Goal: Check status: Check status

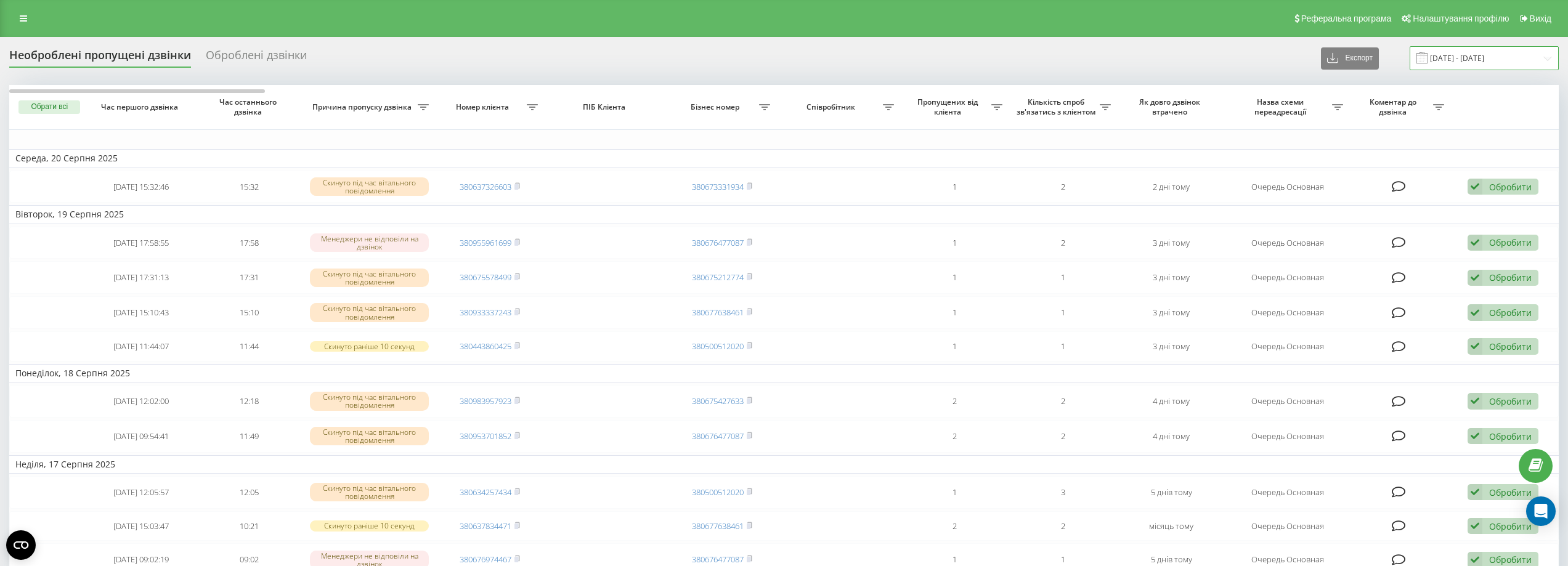
click at [589, 61] on input "21.07.2025 - 21.08.2025" at bounding box center [1484, 58] width 149 height 24
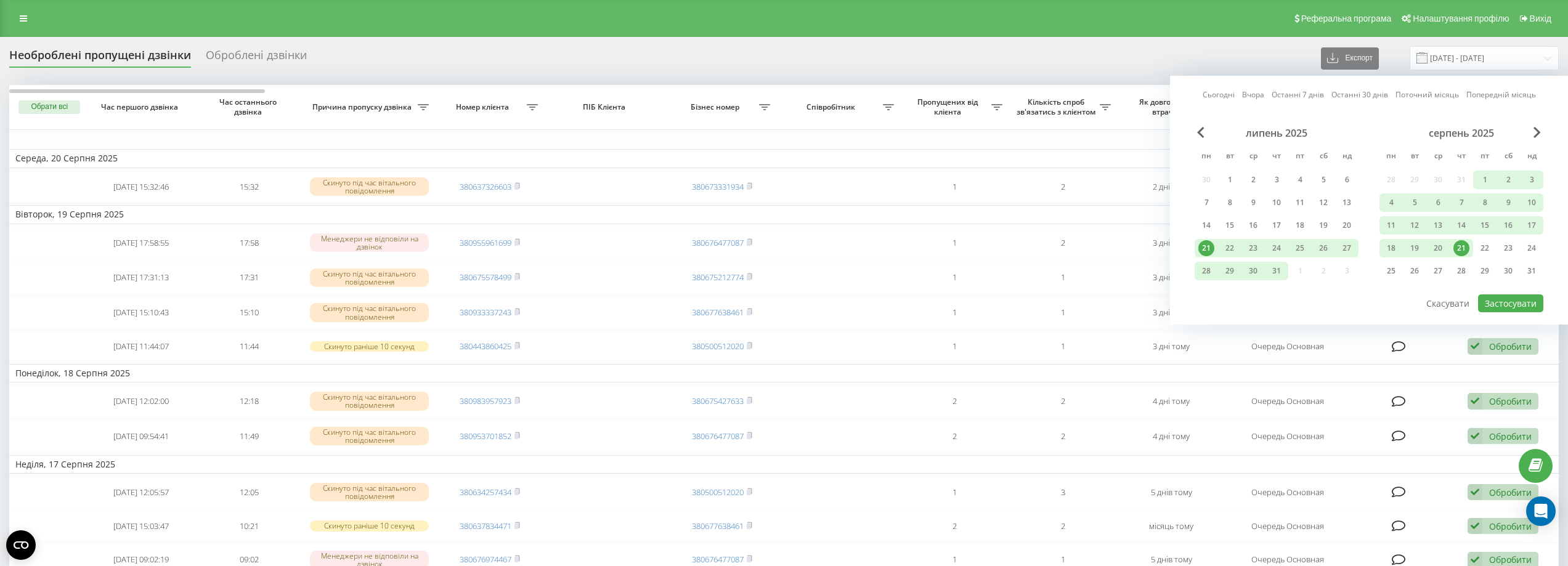
click at [589, 92] on link "Вчора" at bounding box center [1253, 94] width 22 height 12
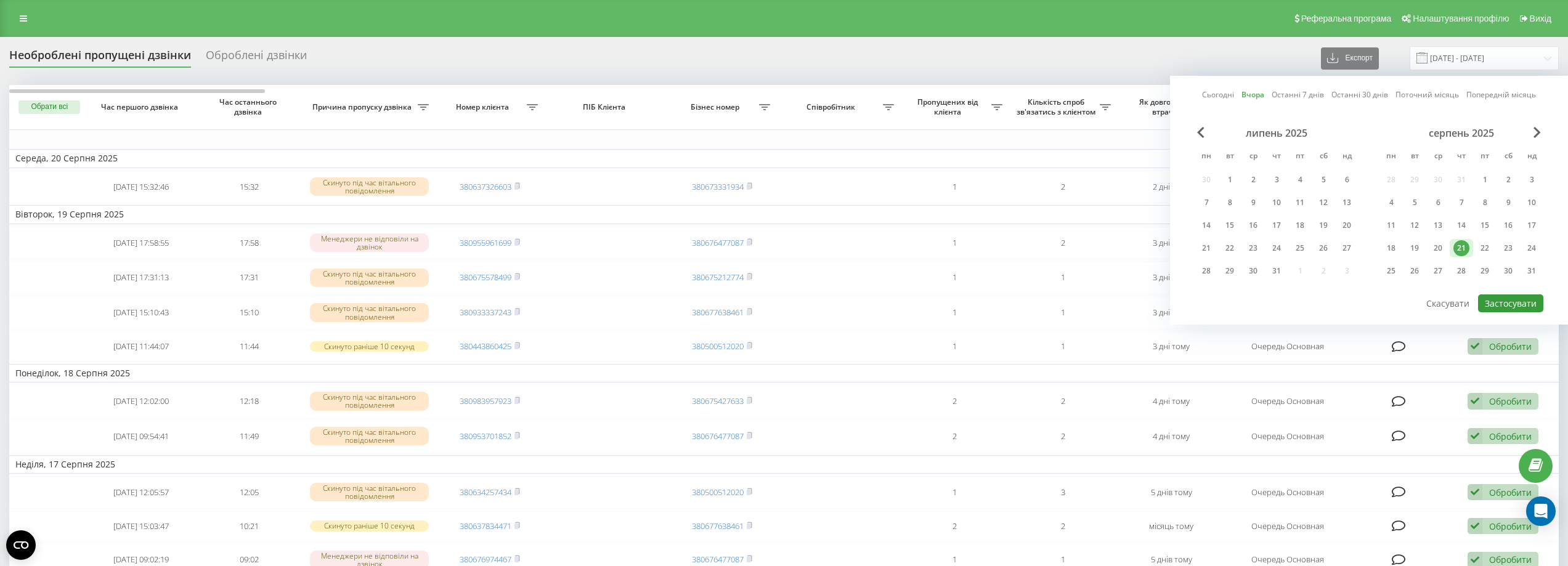
drag, startPoint x: 1521, startPoint y: 302, endPoint x: 1484, endPoint y: 85, distance: 220.1
click at [589, 299] on button "Застосувати" at bounding box center [1511, 303] width 65 height 18
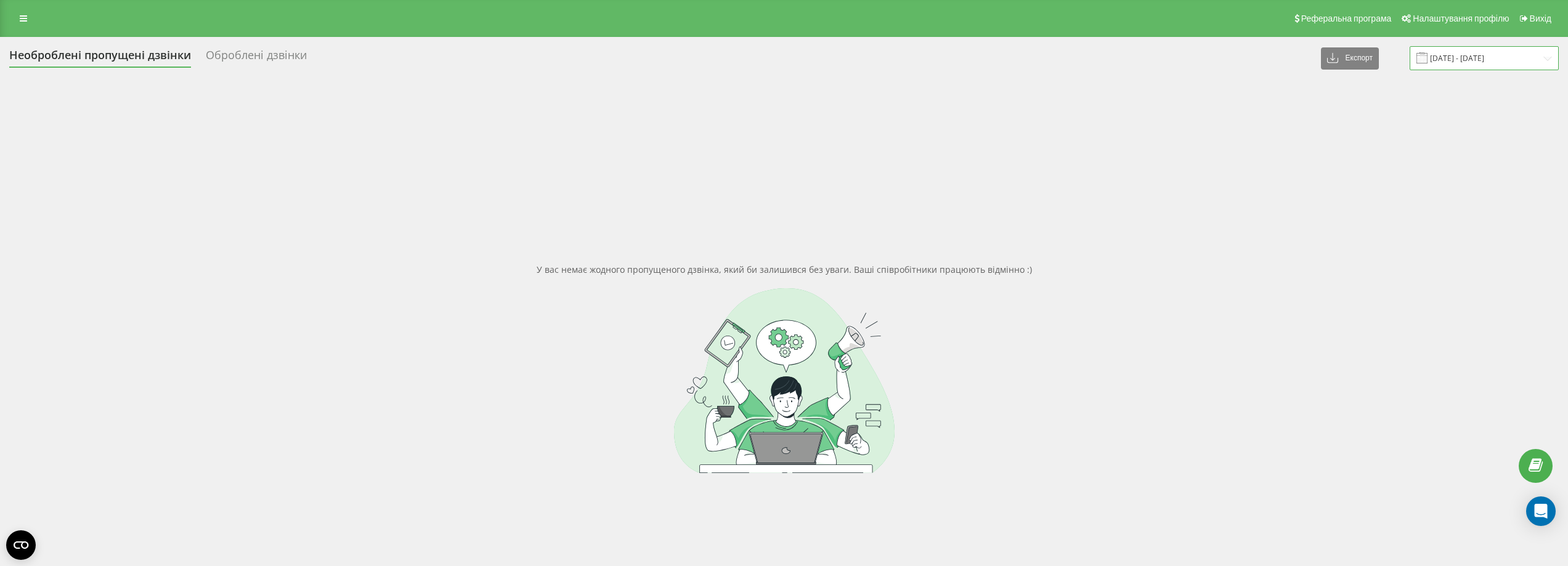
click at [589, 60] on input "21.08.2025 - 21.08.2025" at bounding box center [1484, 58] width 149 height 24
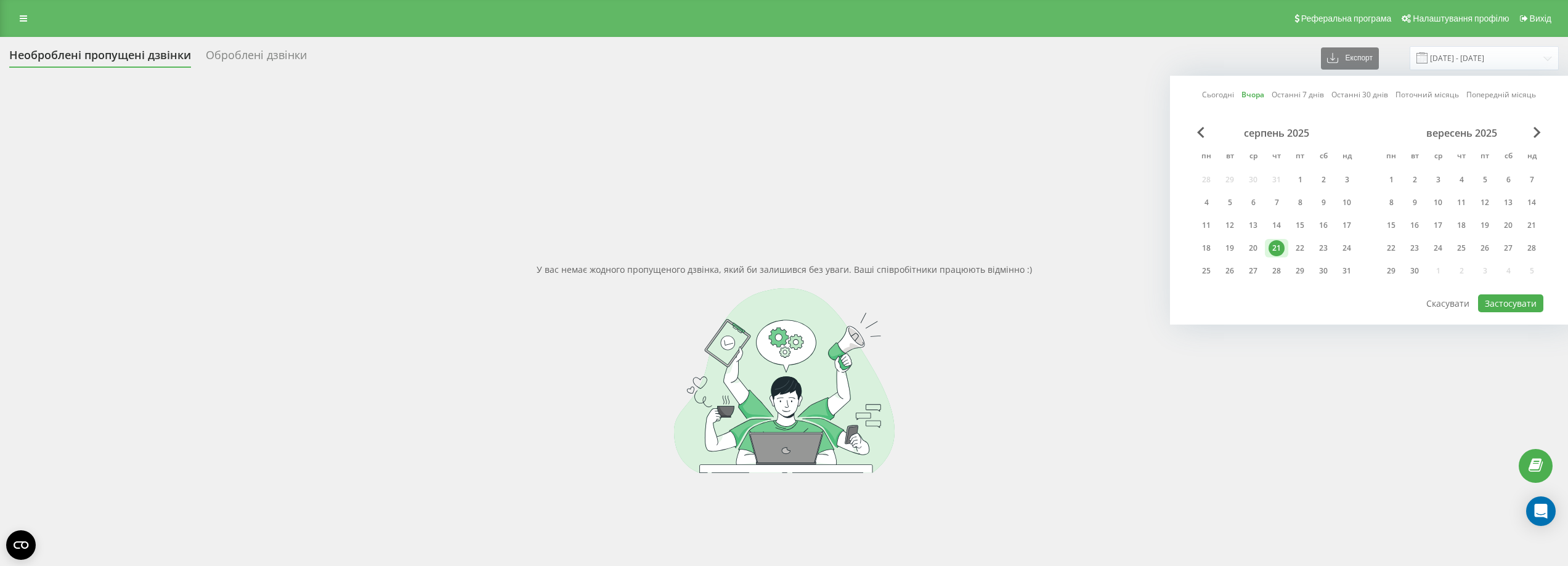
drag, startPoint x: 1232, startPoint y: 94, endPoint x: 1269, endPoint y: 115, distance: 42.5
click at [589, 94] on link "Сьогодні" at bounding box center [1218, 94] width 32 height 12
click at [589, 307] on button "Застосувати" at bounding box center [1511, 303] width 65 height 18
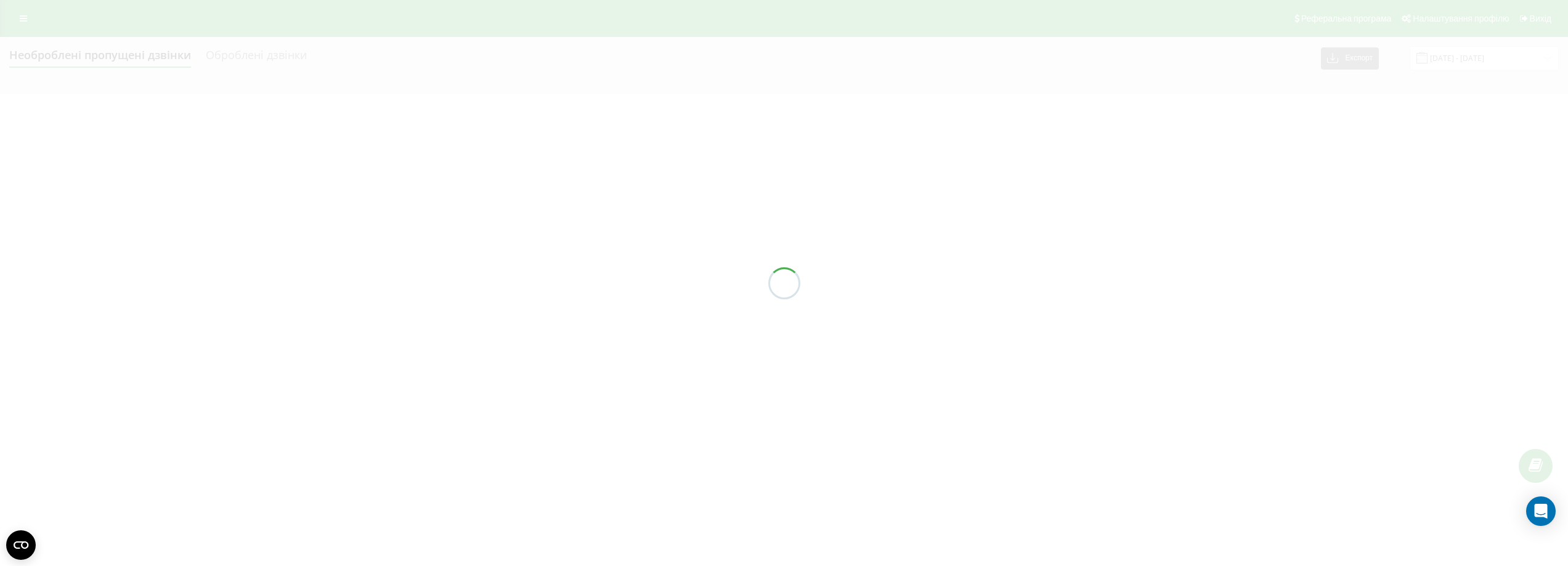
type input "22.08.2025 - 22.08.2025"
